Goal: Navigation & Orientation: Find specific page/section

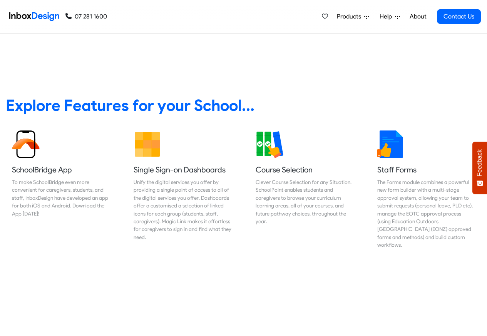
scroll to position [277, 0]
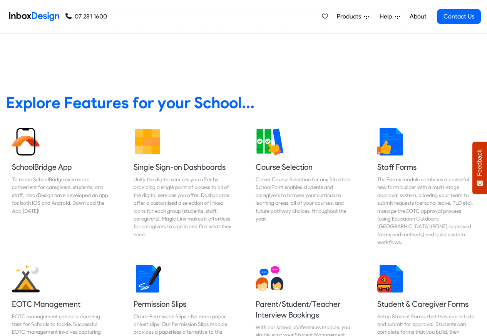
click at [417, 17] on link "About" at bounding box center [417, 16] width 21 height 15
